Goal: Information Seeking & Learning: Check status

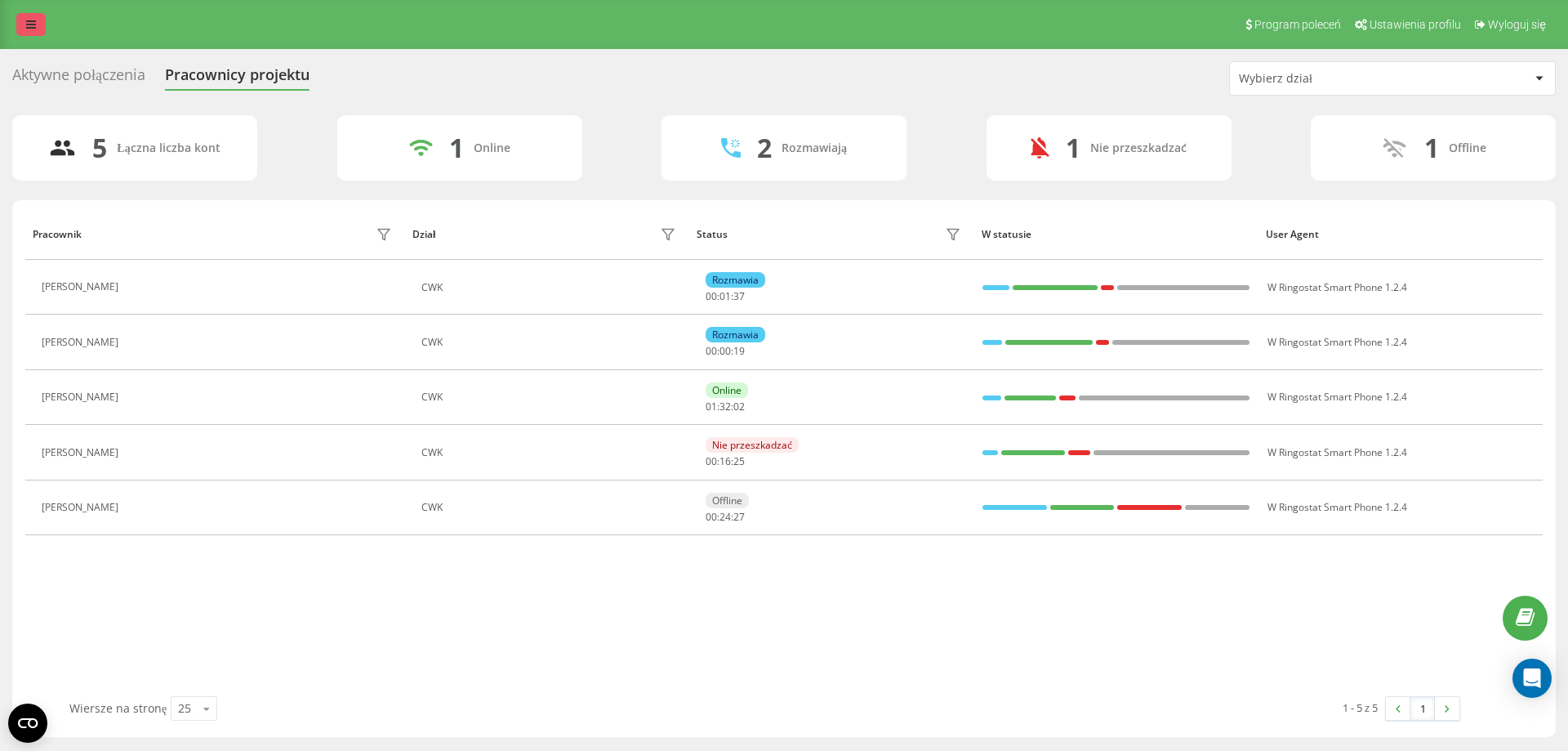
click at [31, 18] on link at bounding box center [30, 24] width 29 height 23
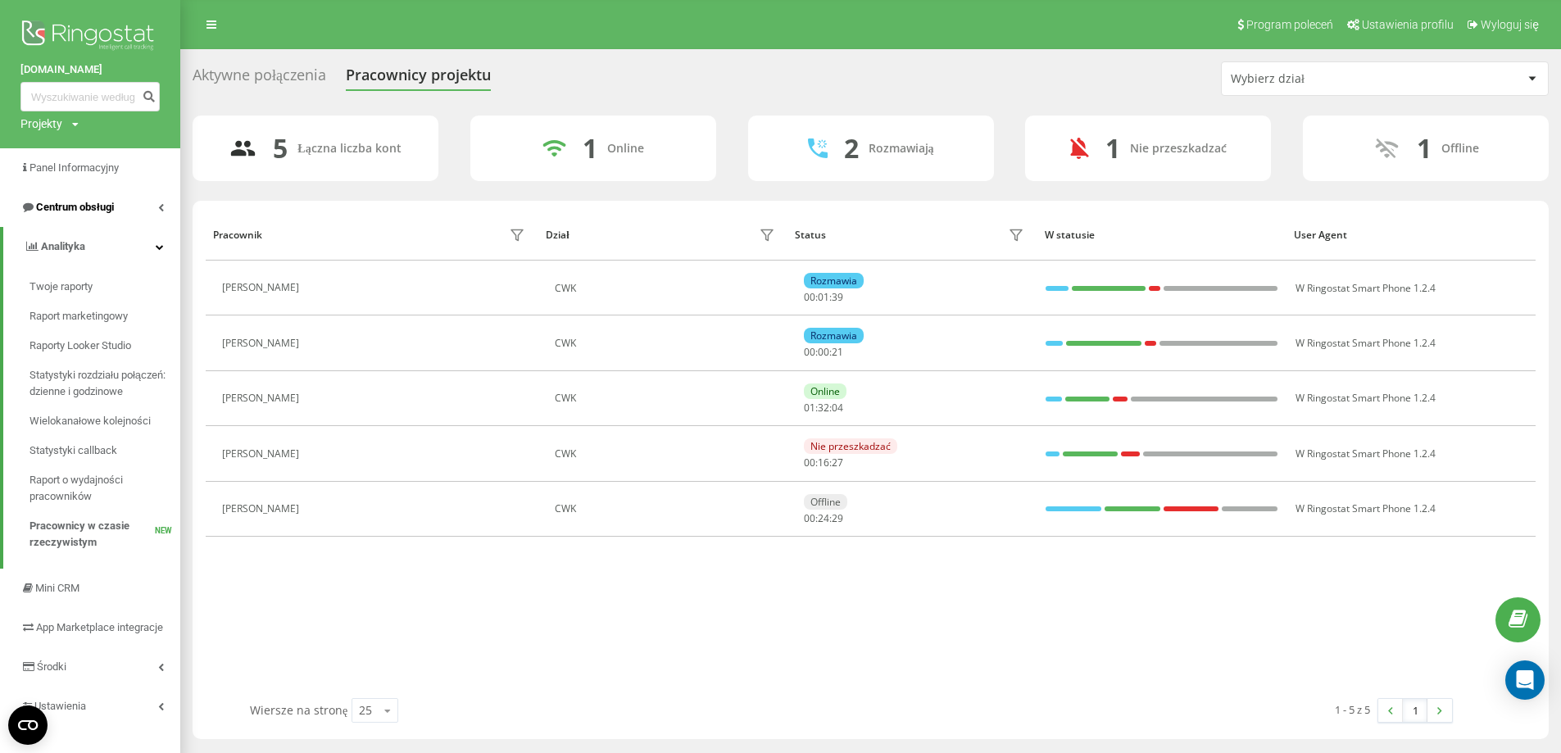
click at [92, 207] on span "Centrum obsługi" at bounding box center [75, 207] width 78 height 12
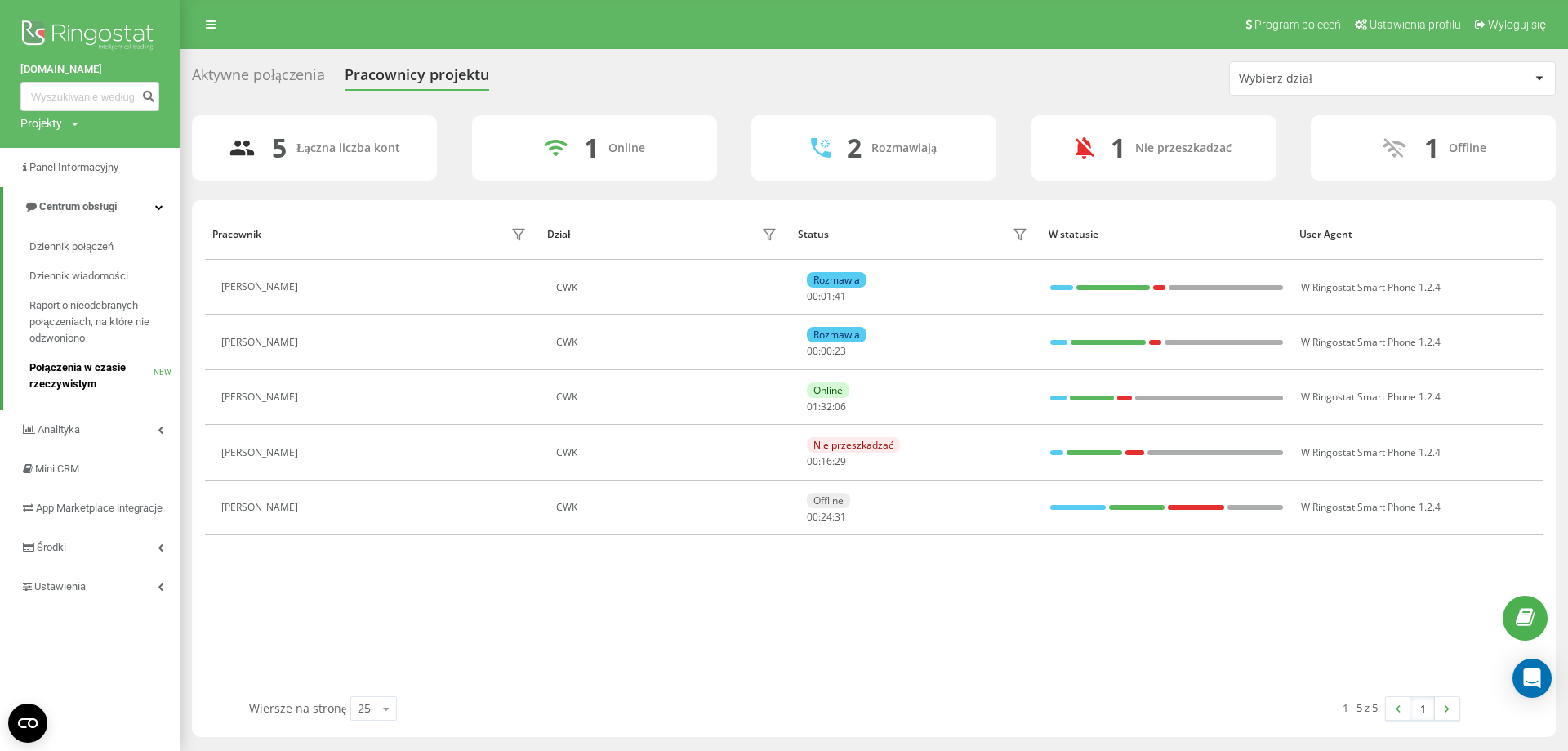
click at [83, 368] on span "Połączenia w czasie rzeczywistym" at bounding box center [91, 376] width 125 height 33
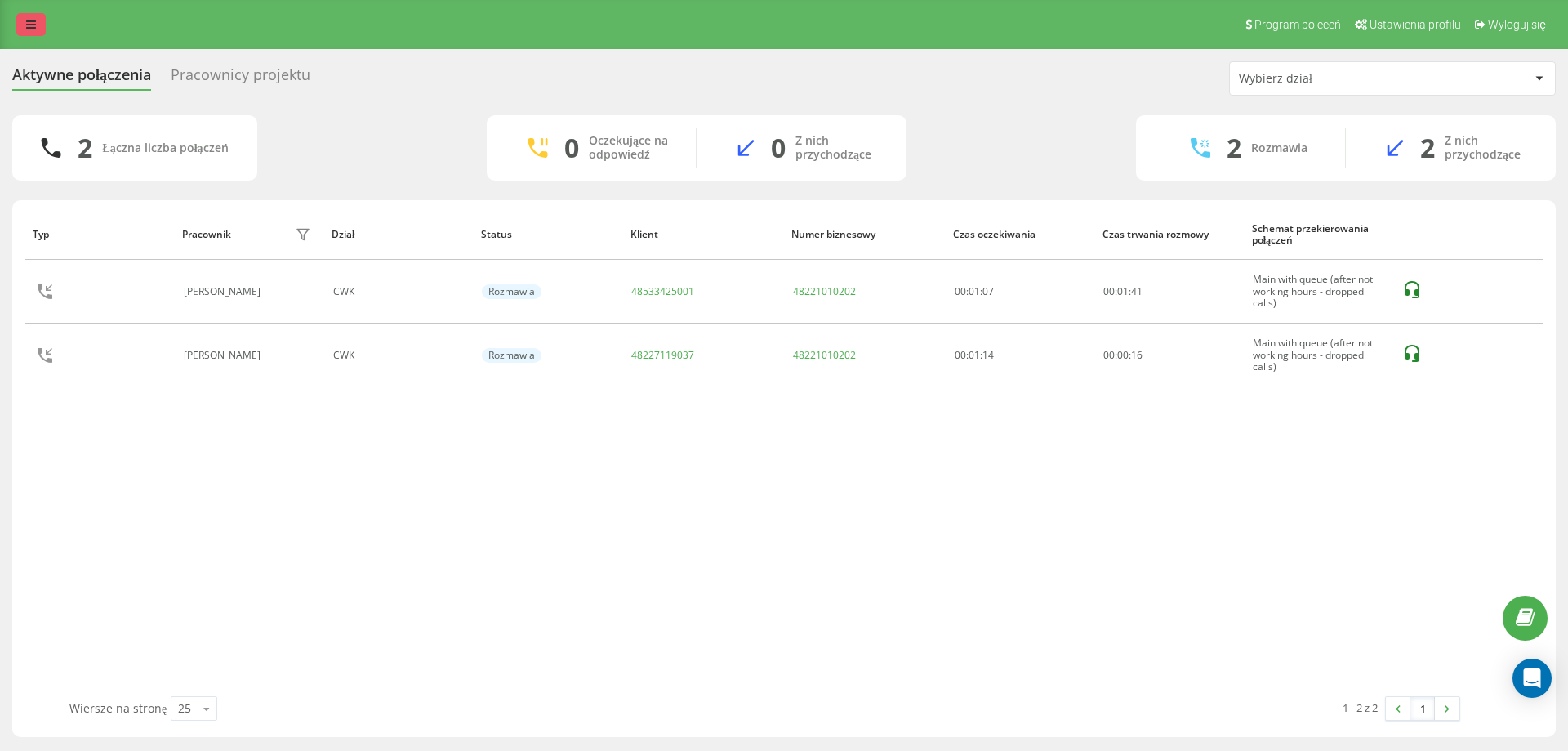
click at [32, 23] on icon at bounding box center [31, 24] width 10 height 11
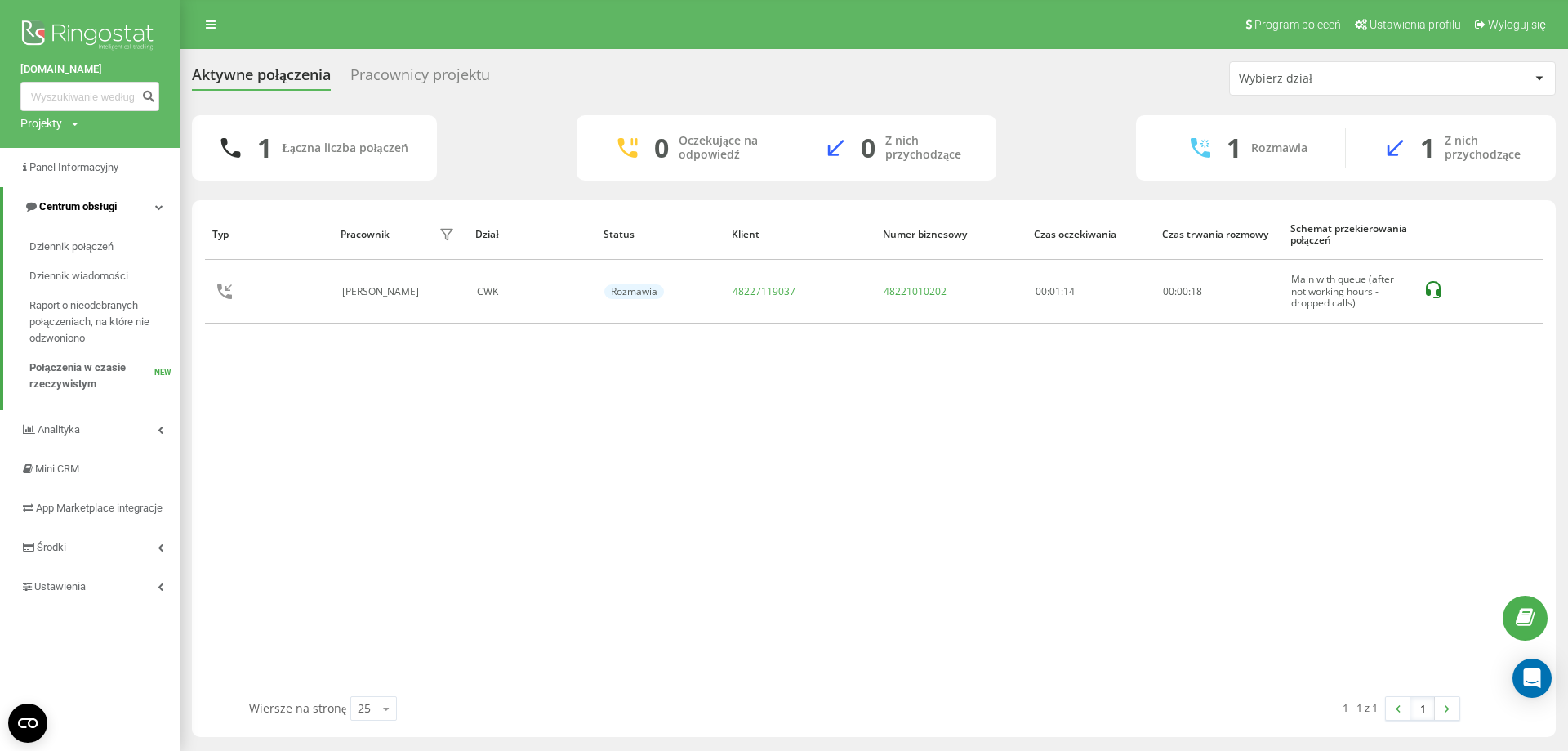
click at [111, 203] on span "Centrum obsługi" at bounding box center [78, 206] width 78 height 12
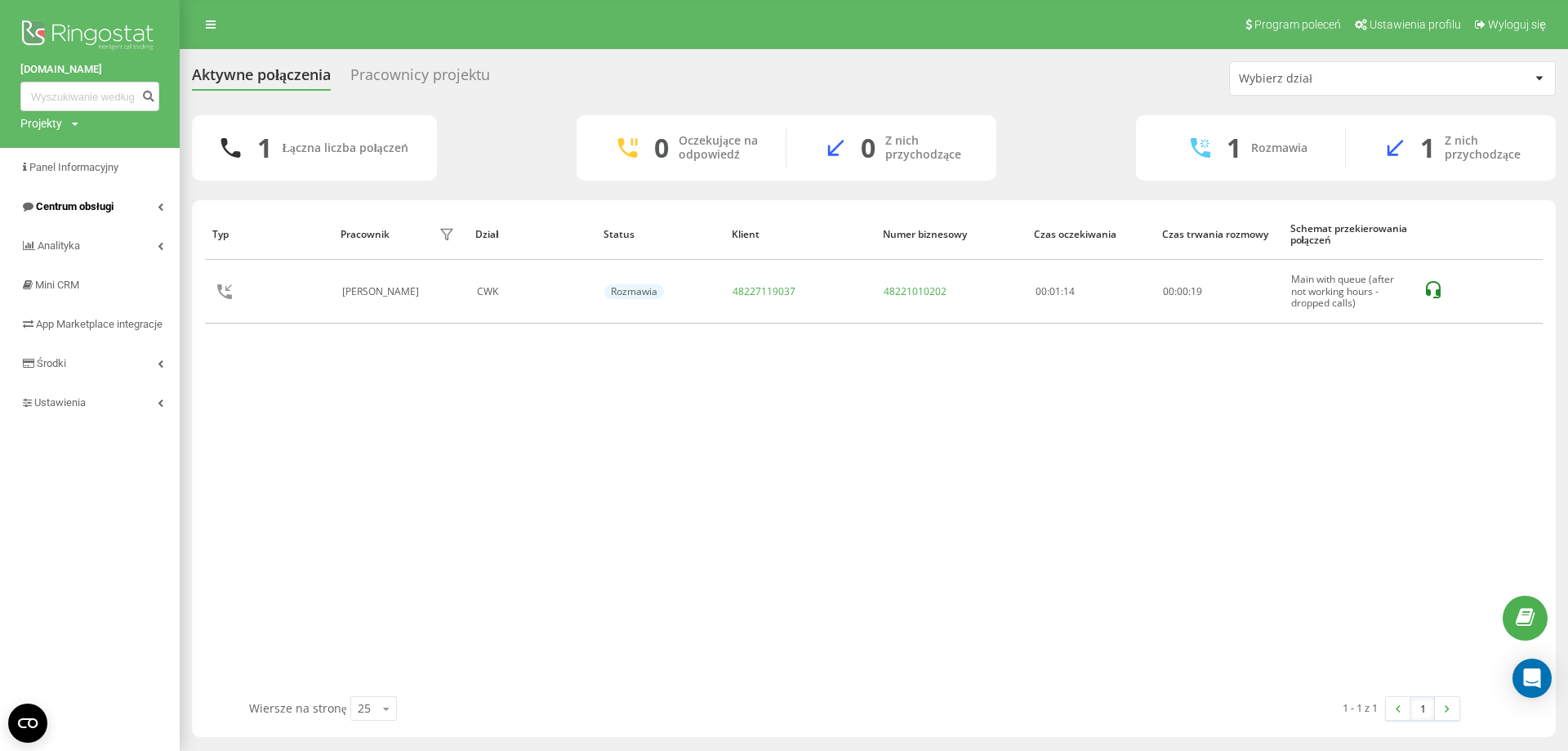
click at [80, 206] on span "Centrum obsługi" at bounding box center [75, 206] width 78 height 12
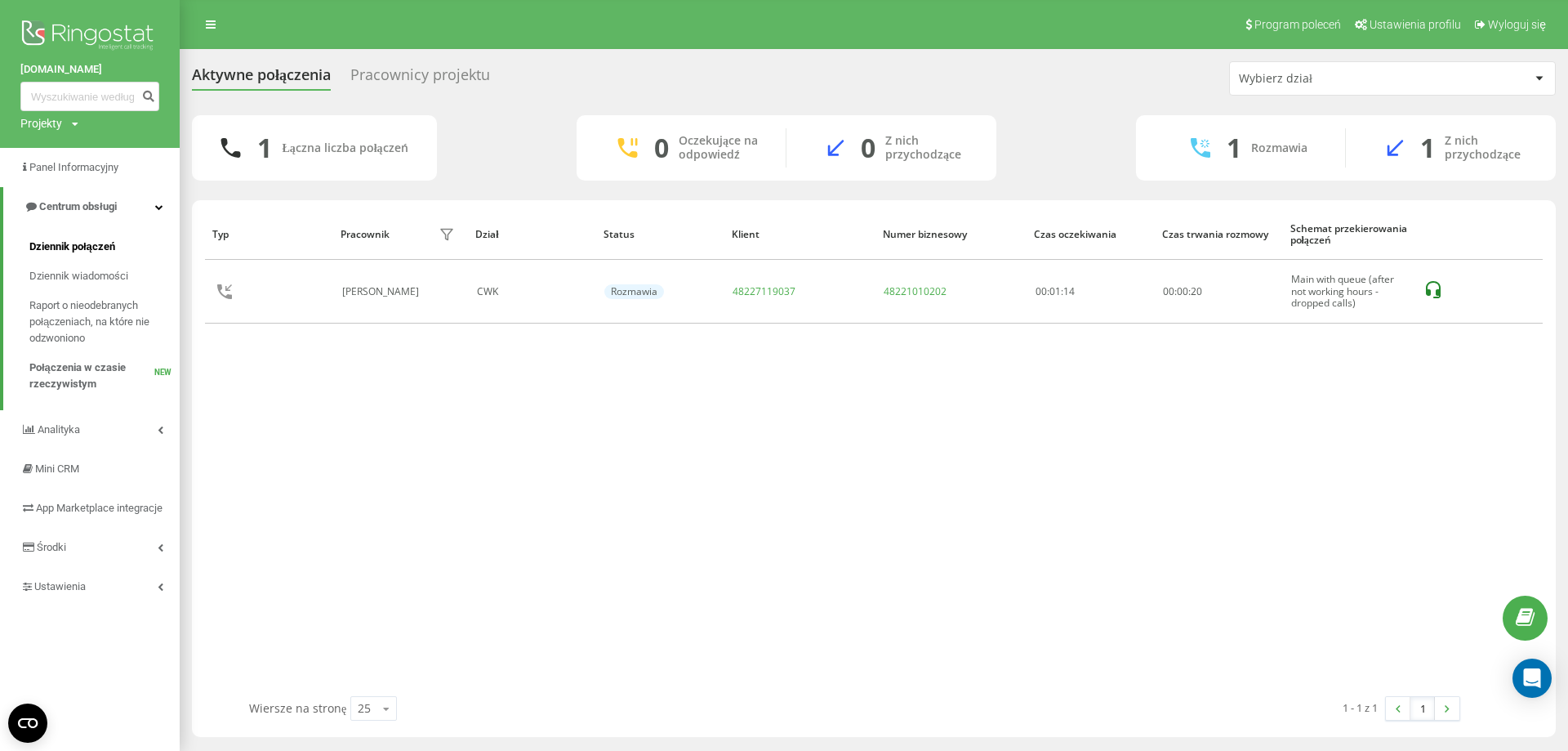
click at [88, 244] on span "Dziennik połączeń" at bounding box center [72, 246] width 86 height 16
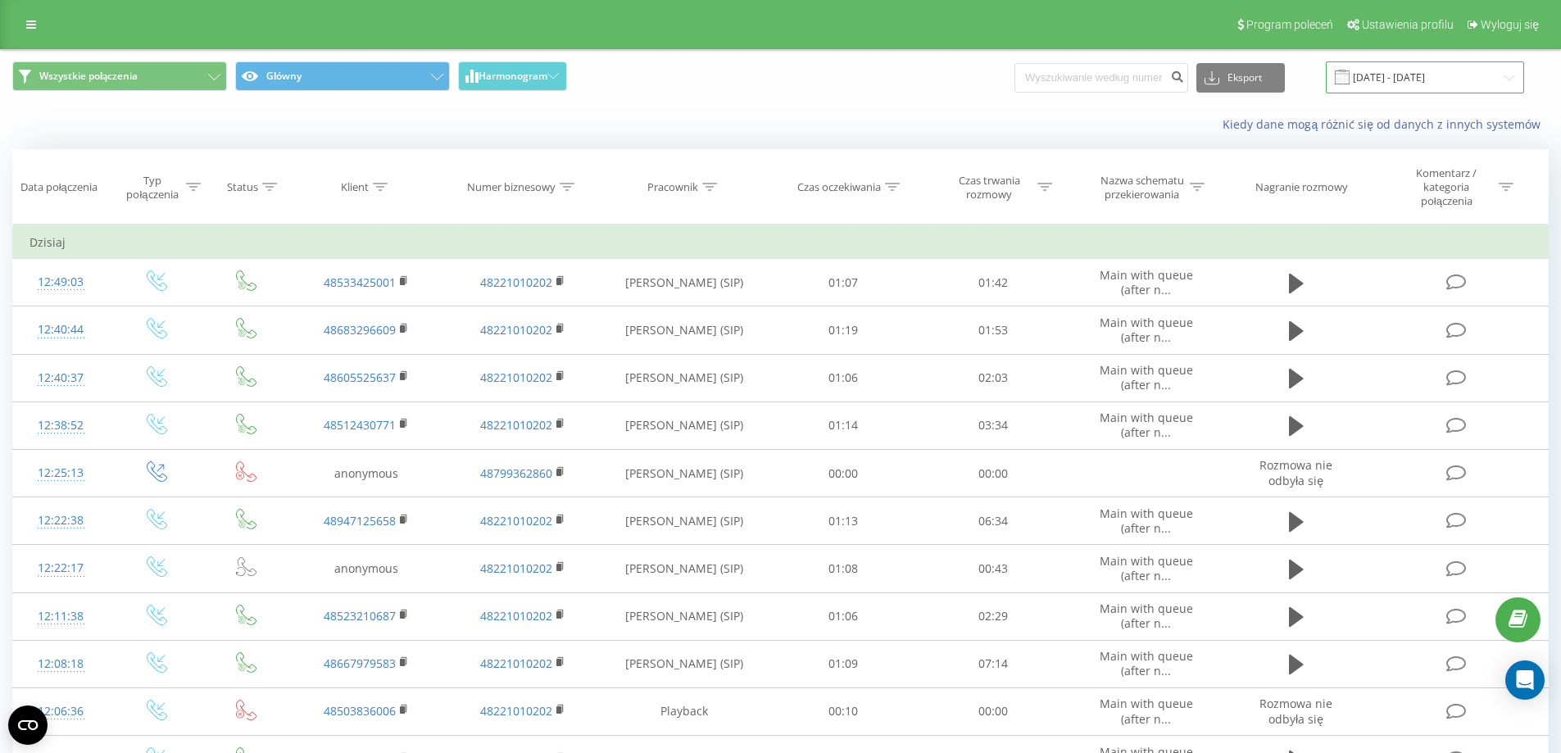
click at [1436, 66] on input "[DATE] - [DATE]" at bounding box center [1425, 77] width 198 height 32
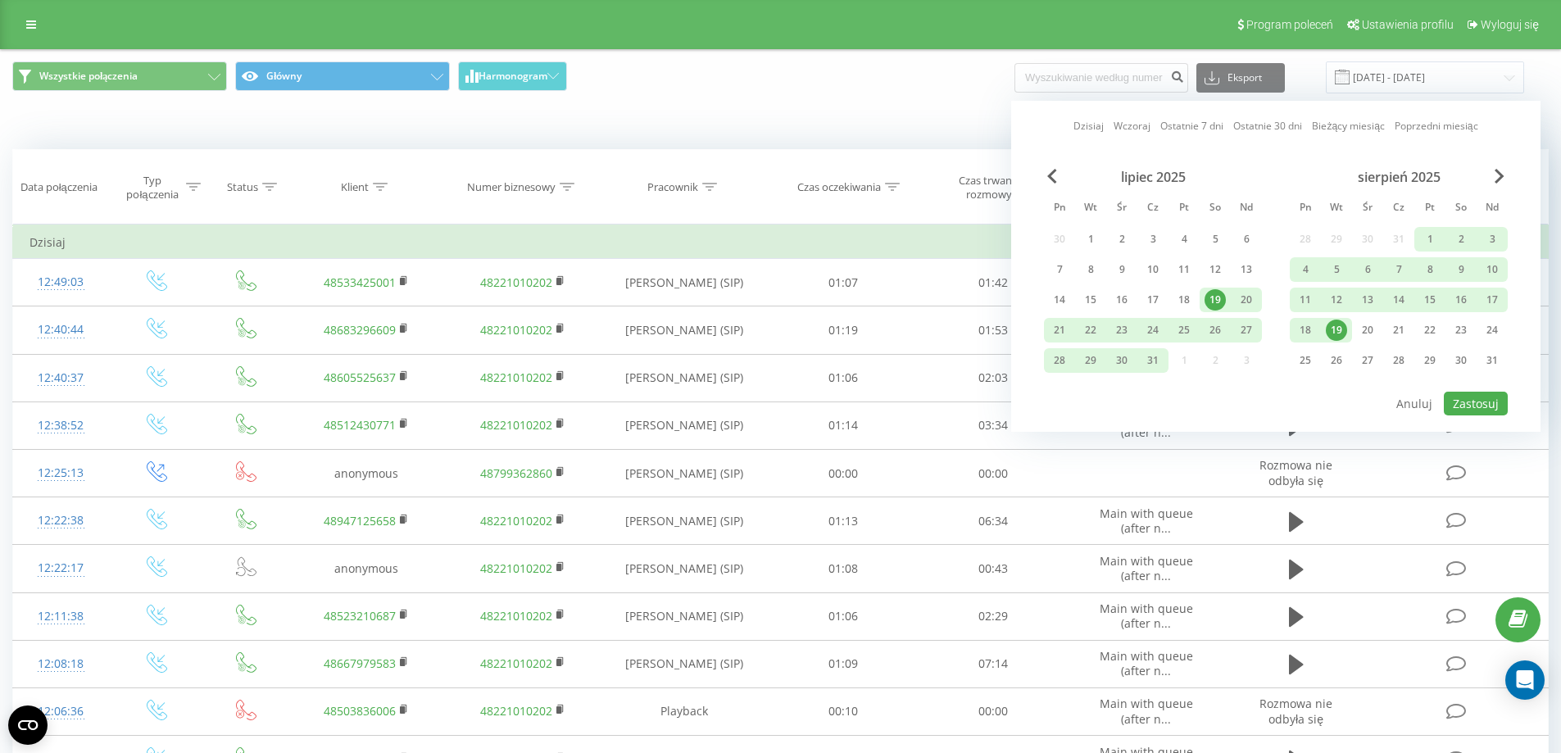
click at [1209, 292] on div "19" at bounding box center [1214, 299] width 21 height 21
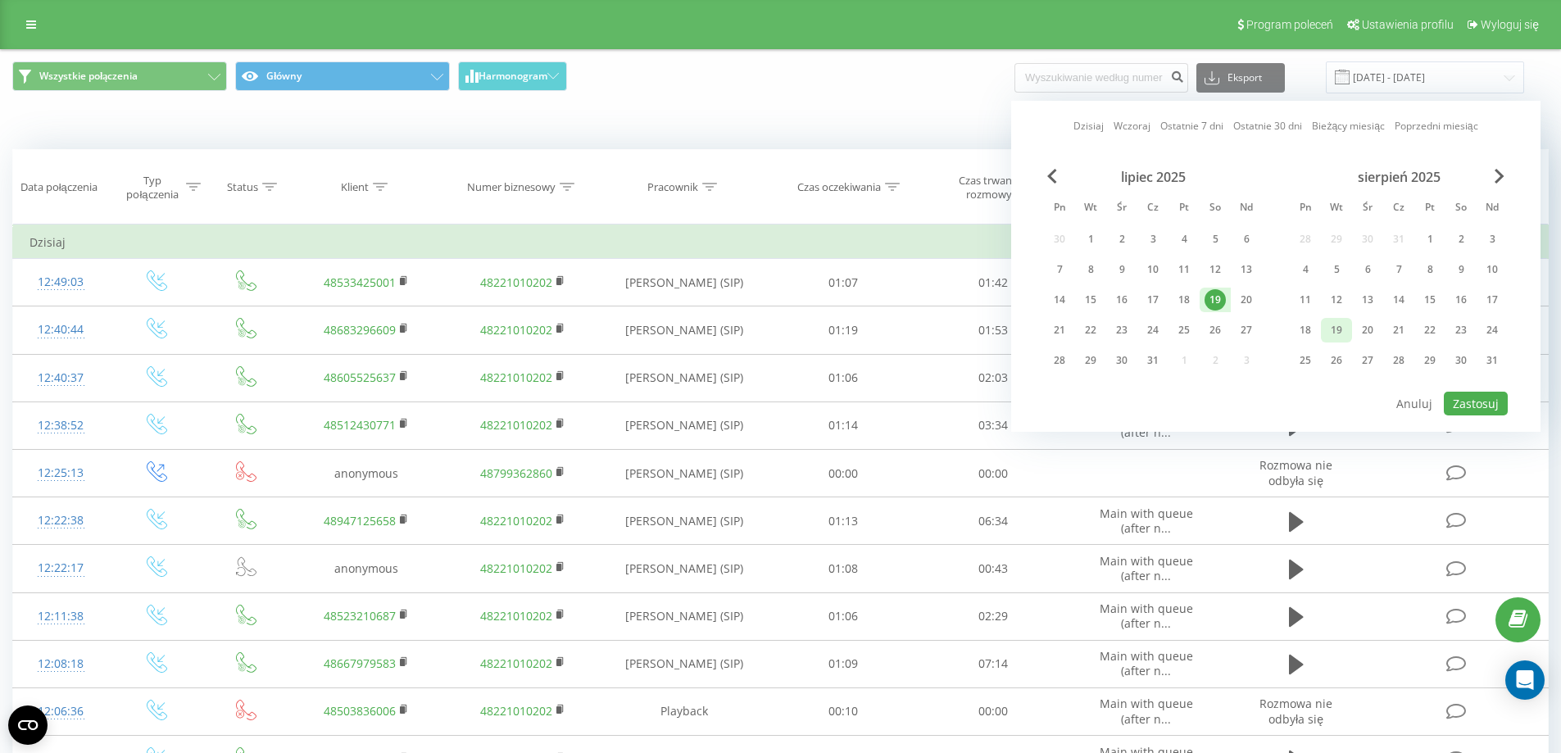
click at [1334, 331] on div "19" at bounding box center [1336, 330] width 21 height 21
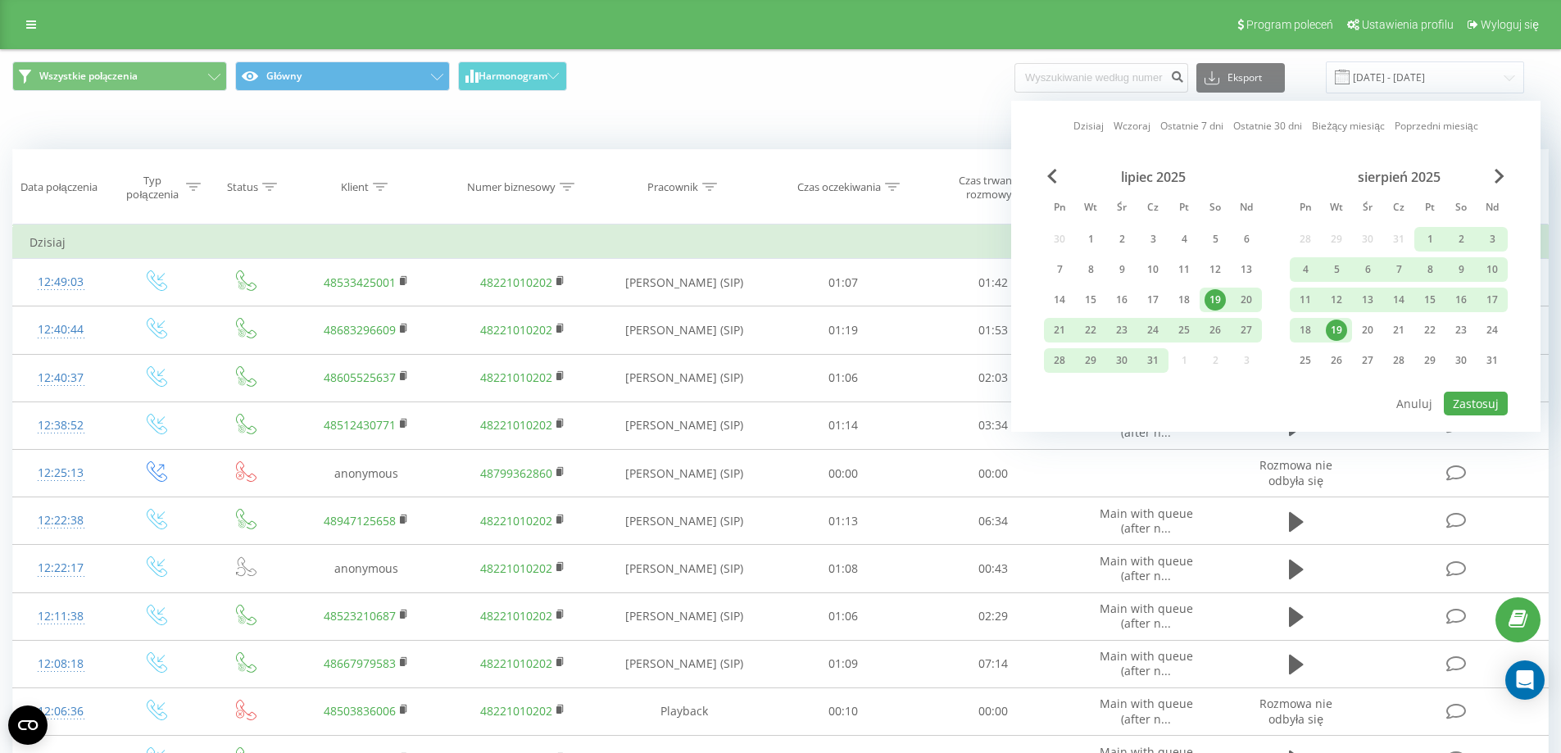
click at [1213, 297] on div "19" at bounding box center [1214, 299] width 21 height 21
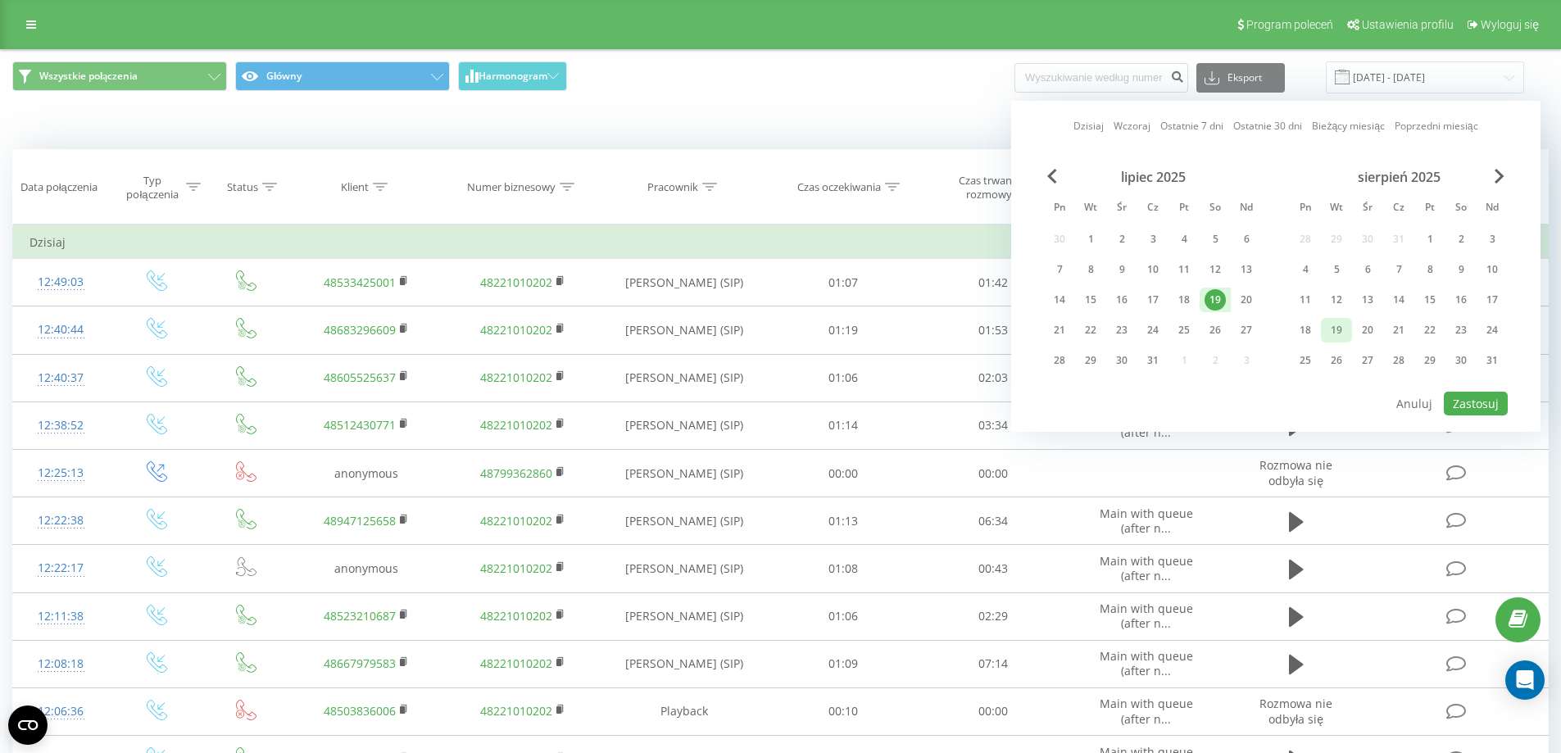
click at [1336, 331] on div "19" at bounding box center [1336, 330] width 21 height 21
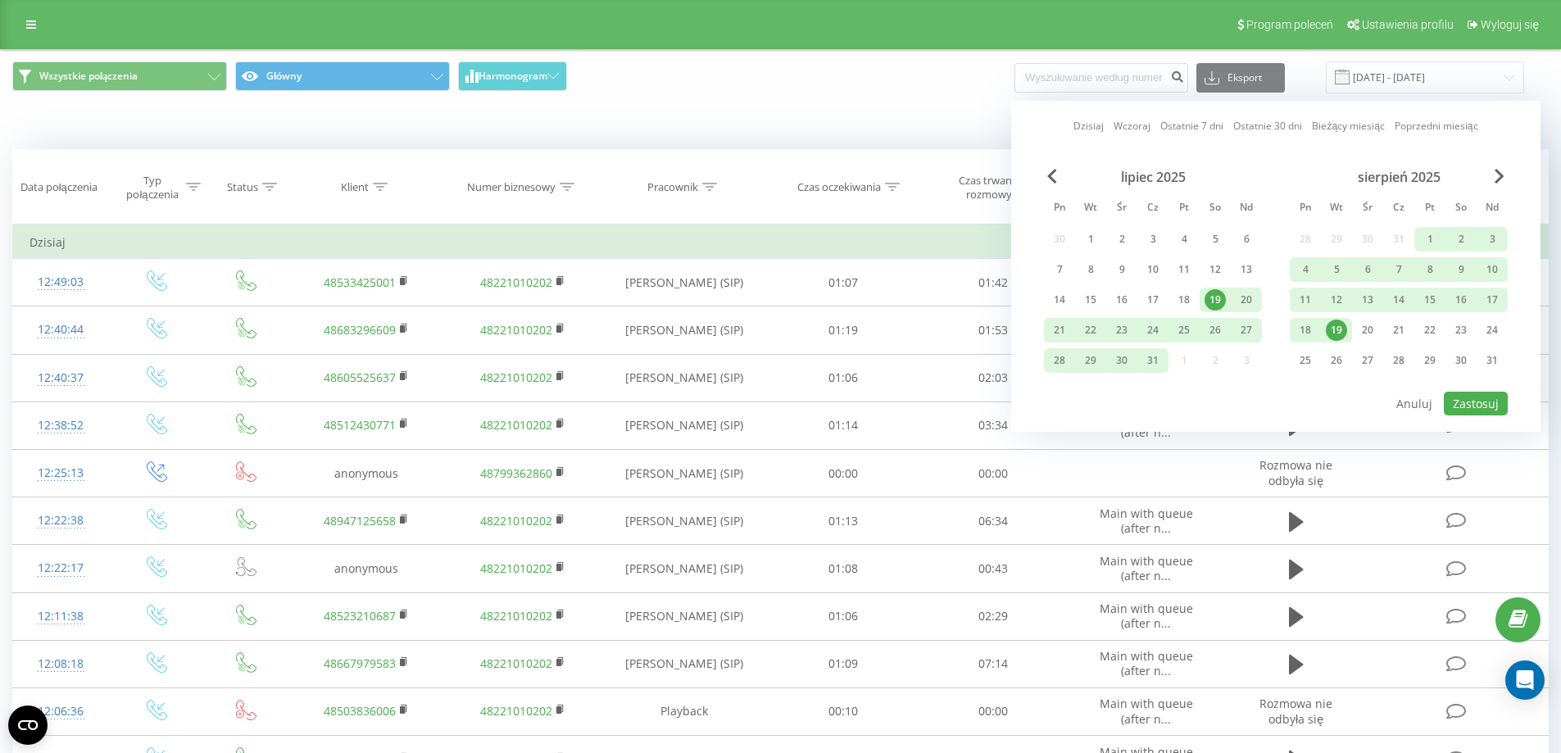
click at [1333, 329] on div "19" at bounding box center [1336, 330] width 21 height 21
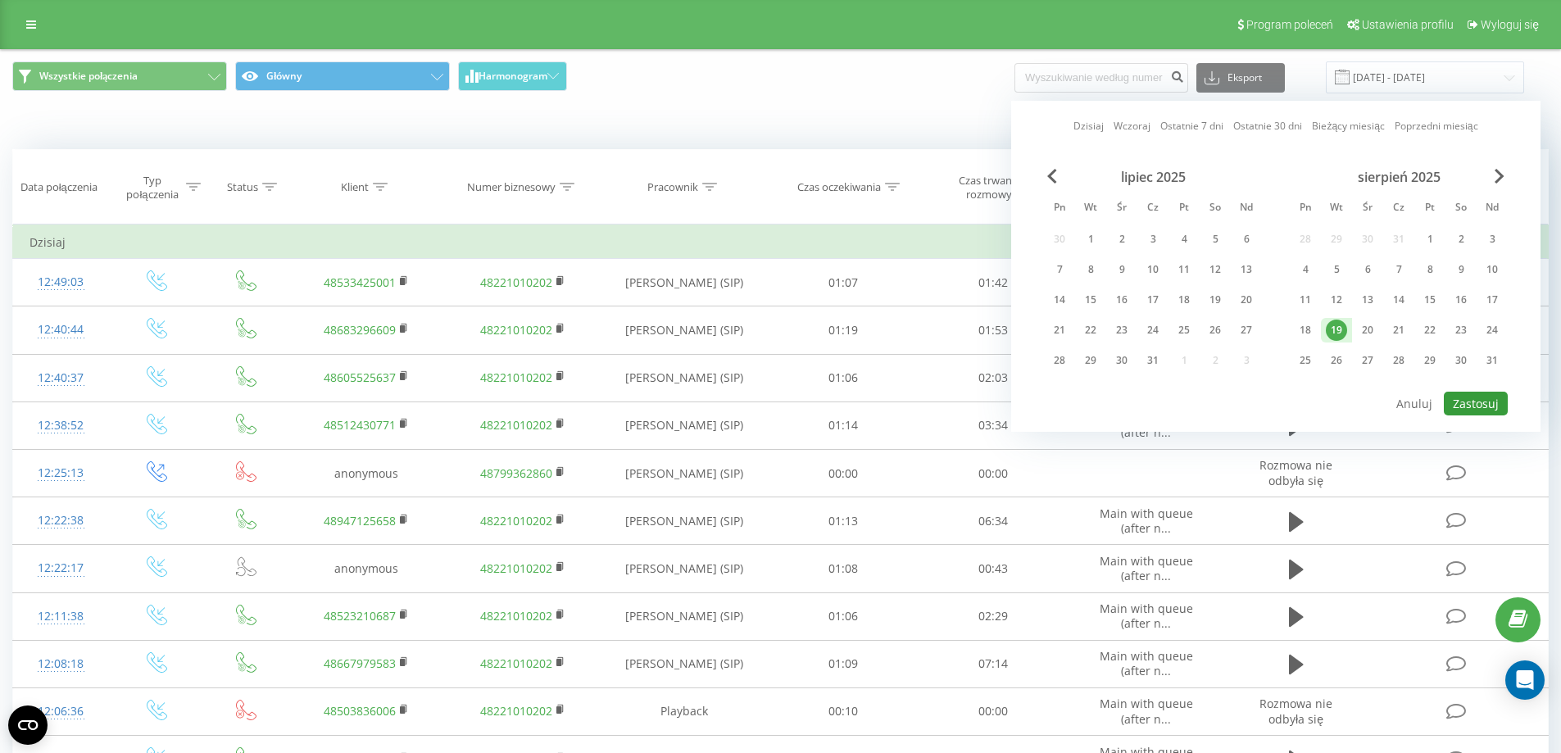
click at [1485, 406] on button "Zastosuj" at bounding box center [1476, 404] width 64 height 24
type input "19.08.2025 - 19.08.2025"
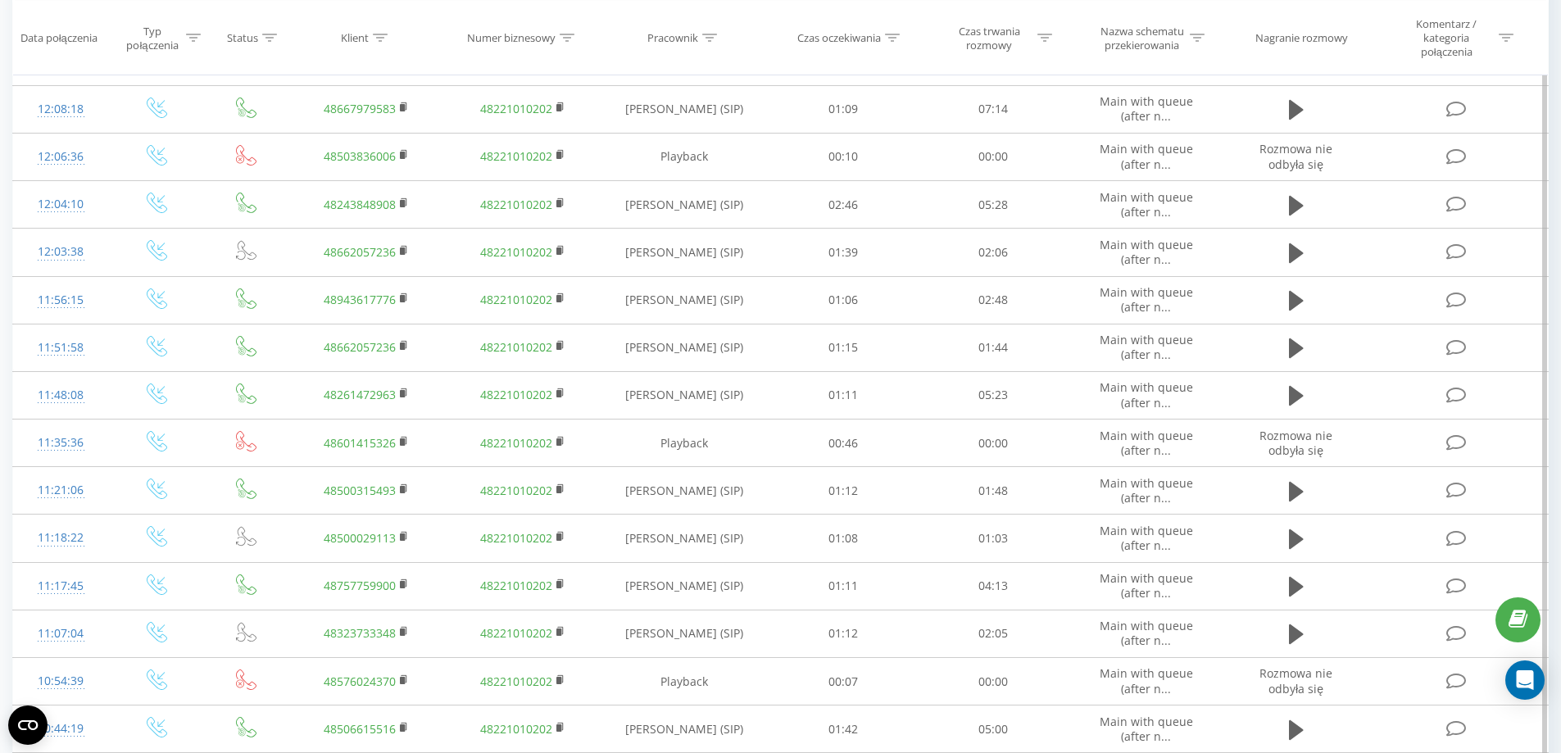
scroll to position [760, 0]
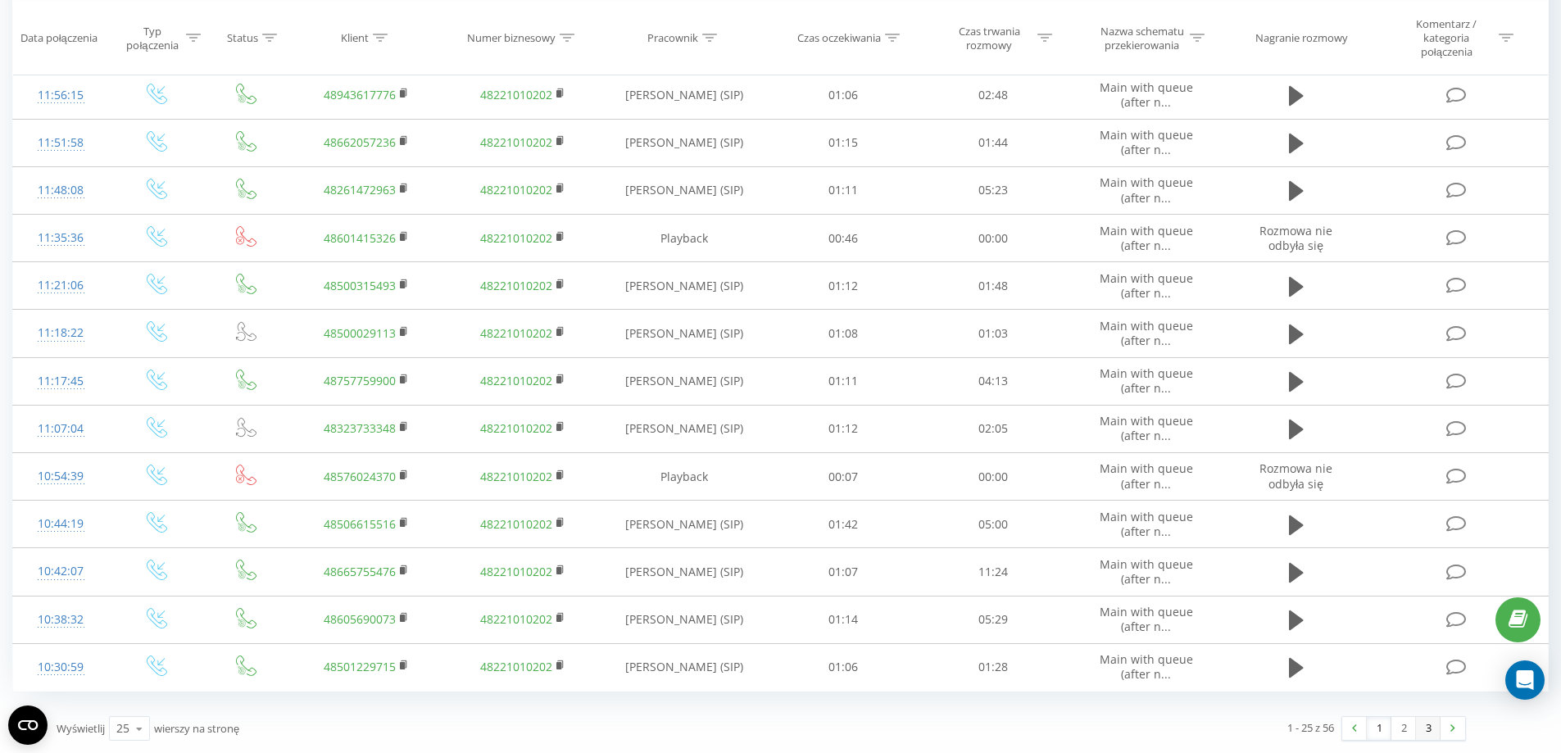
click at [1422, 727] on link "3" at bounding box center [1428, 728] width 25 height 23
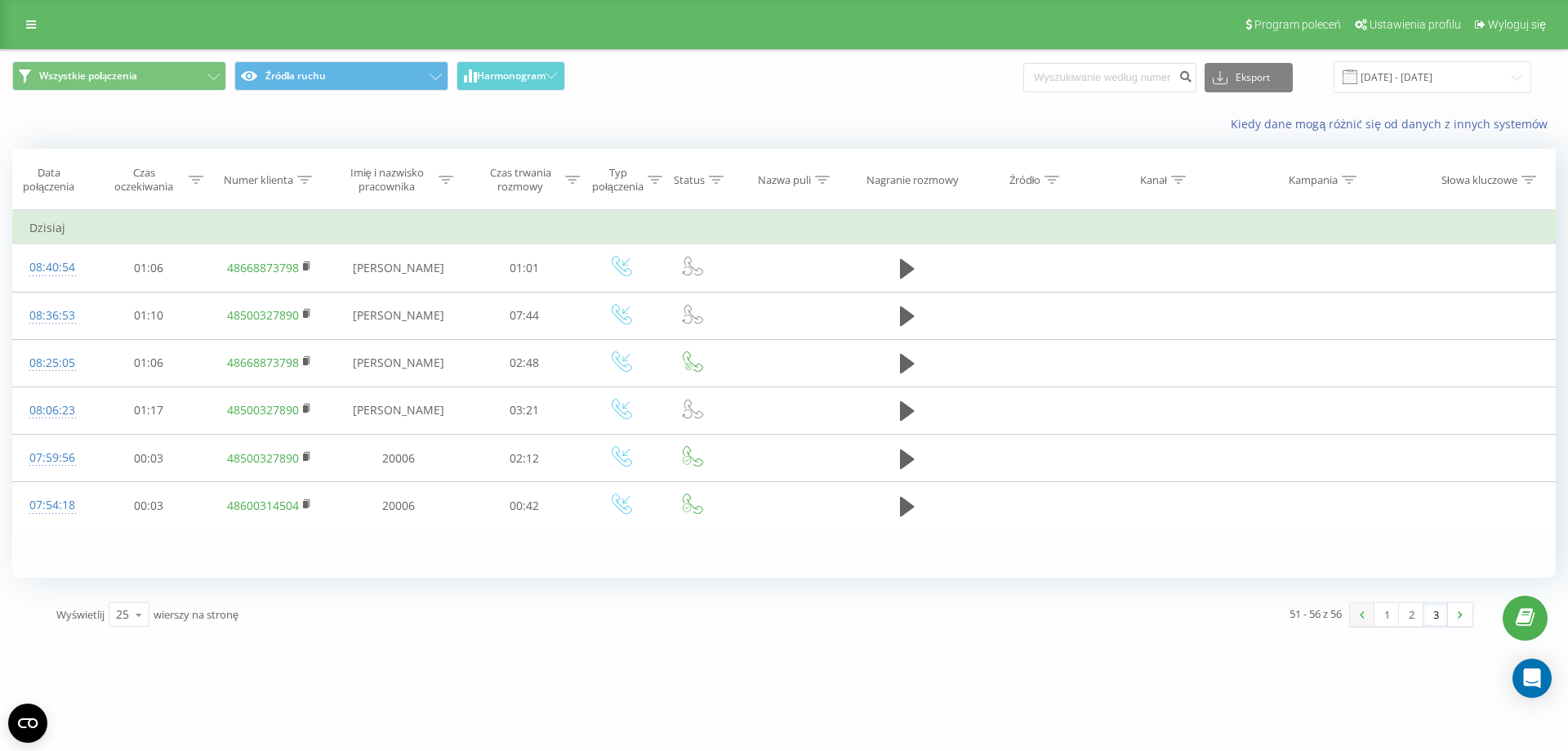
click at [1367, 613] on link at bounding box center [1362, 614] width 25 height 23
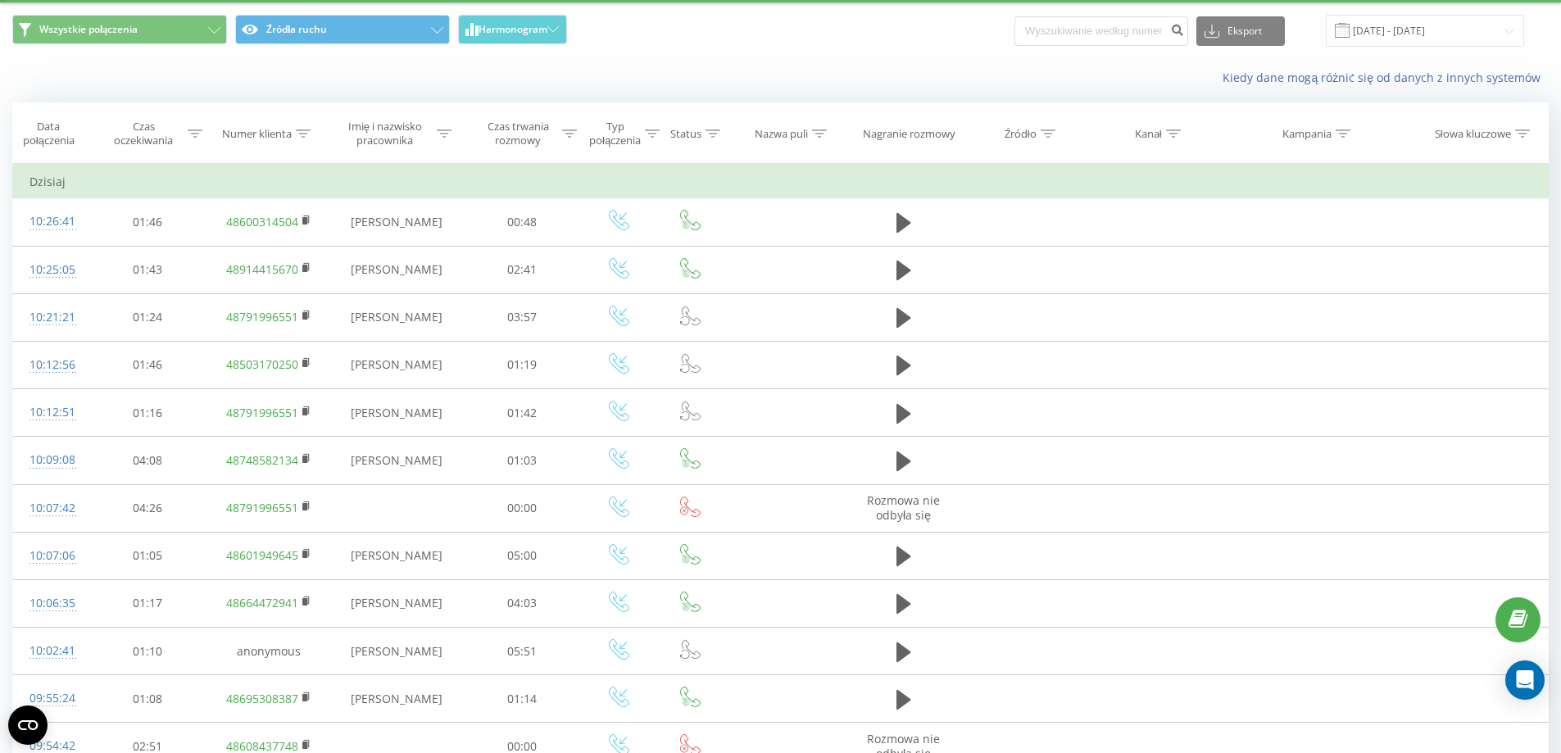
scroll to position [8, 0]
